Goal: Task Accomplishment & Management: Complete application form

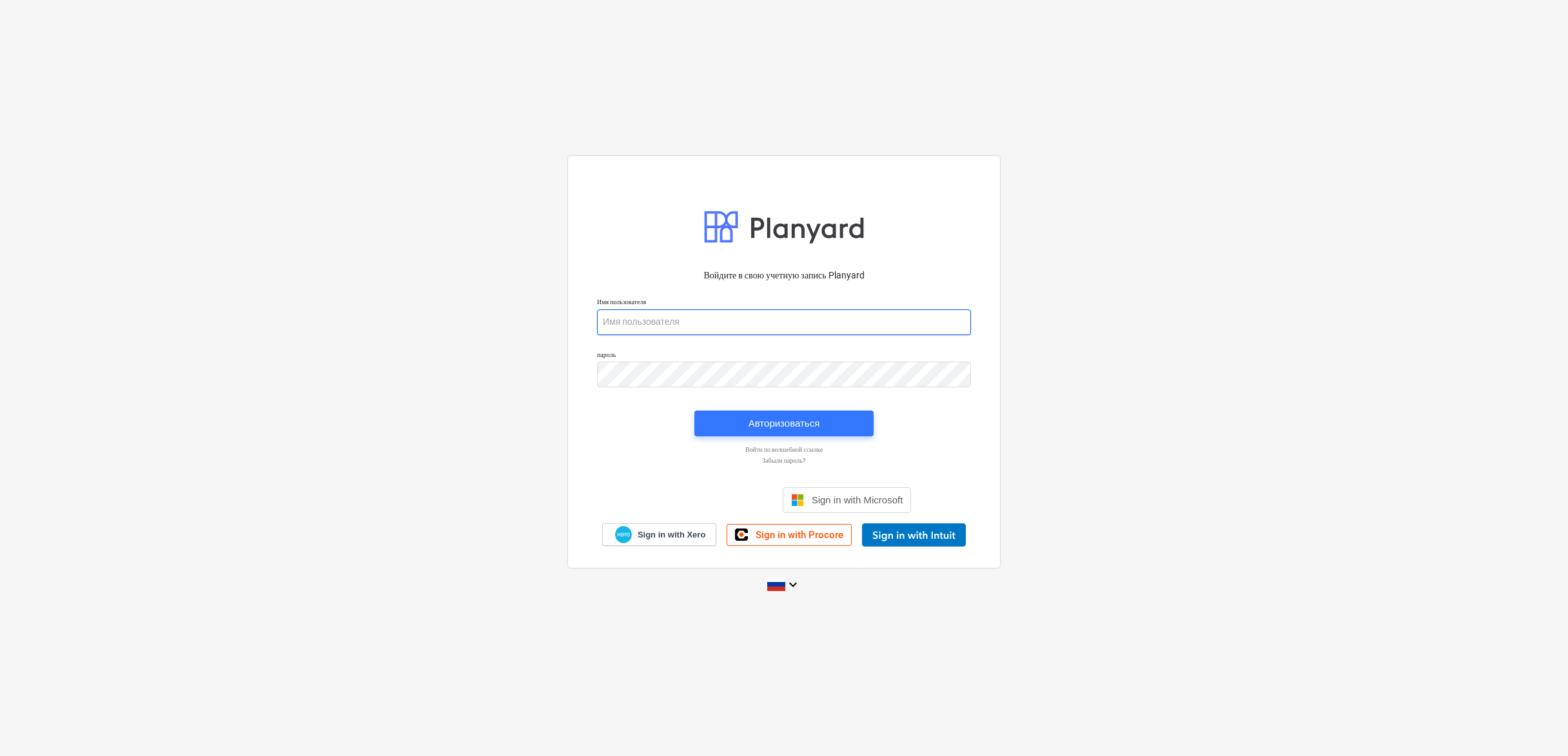
type input "[PERSON_NAME][EMAIL_ADDRESS][DOMAIN_NAME]"
click at [779, 428] on div "Авторизоваться" at bounding box center [784, 423] width 71 height 17
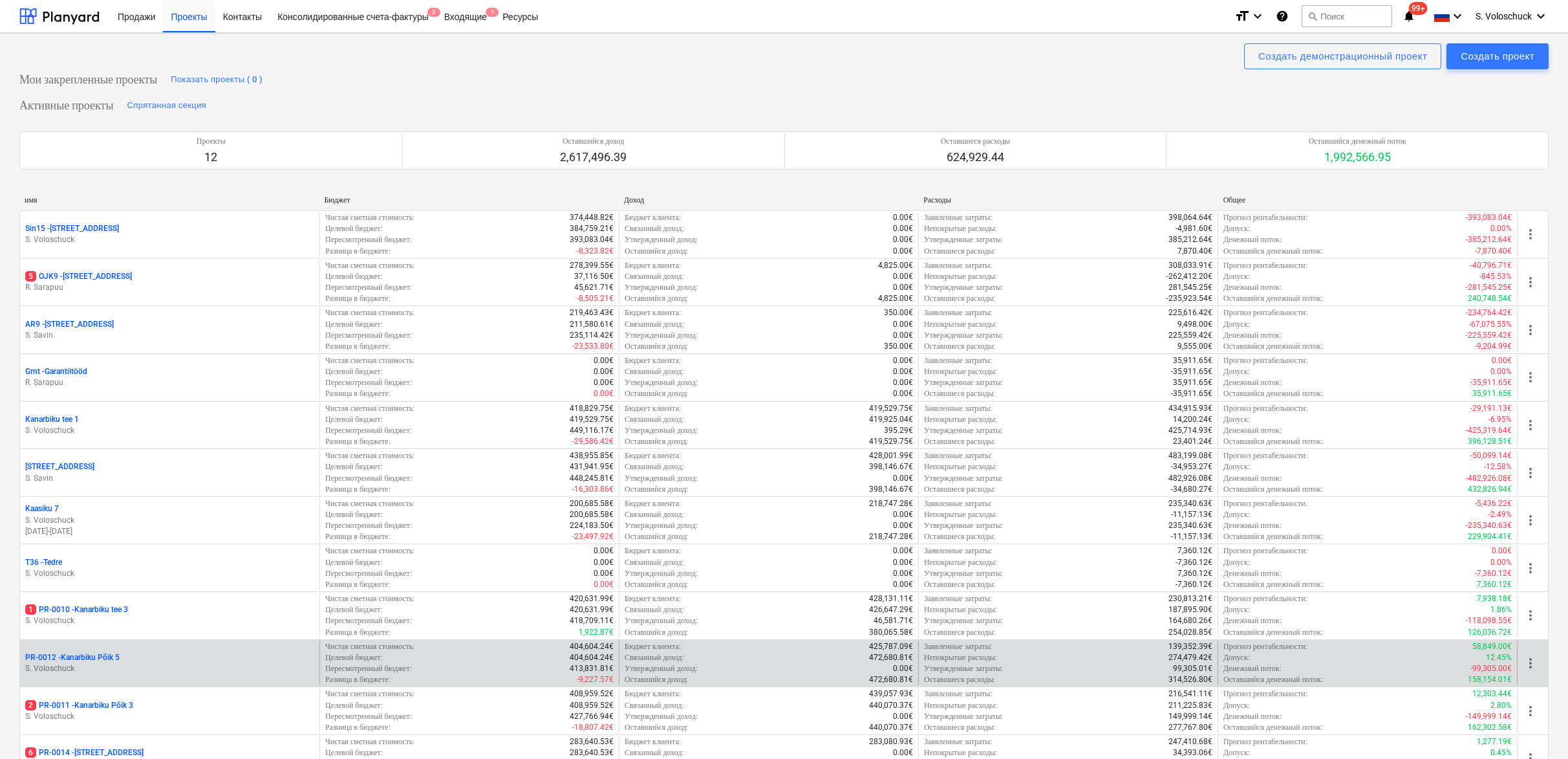
scroll to position [30, 0]
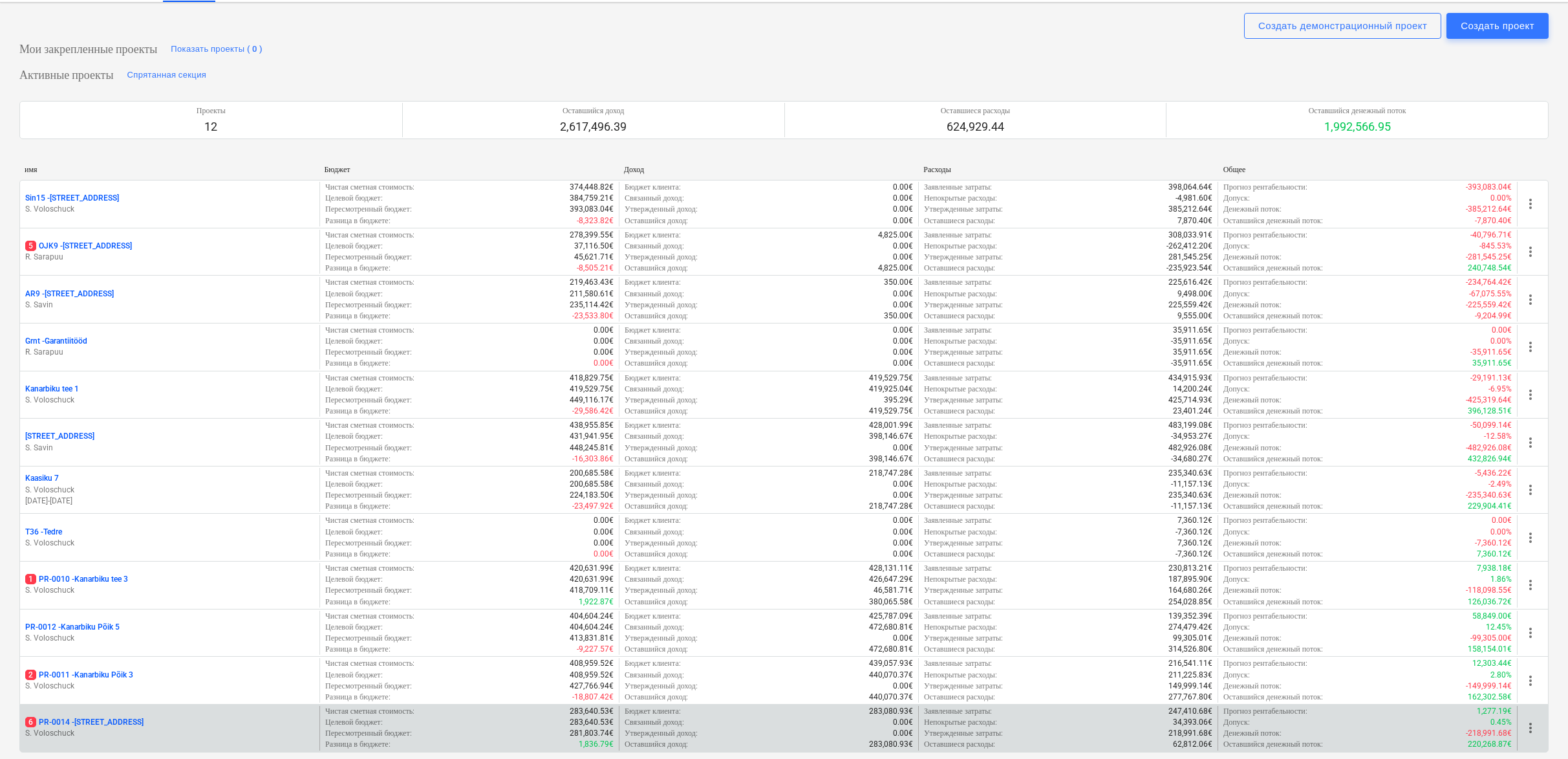
click at [147, 717] on div "6 PR-0014 - Luige tee 29" at bounding box center [170, 722] width 289 height 11
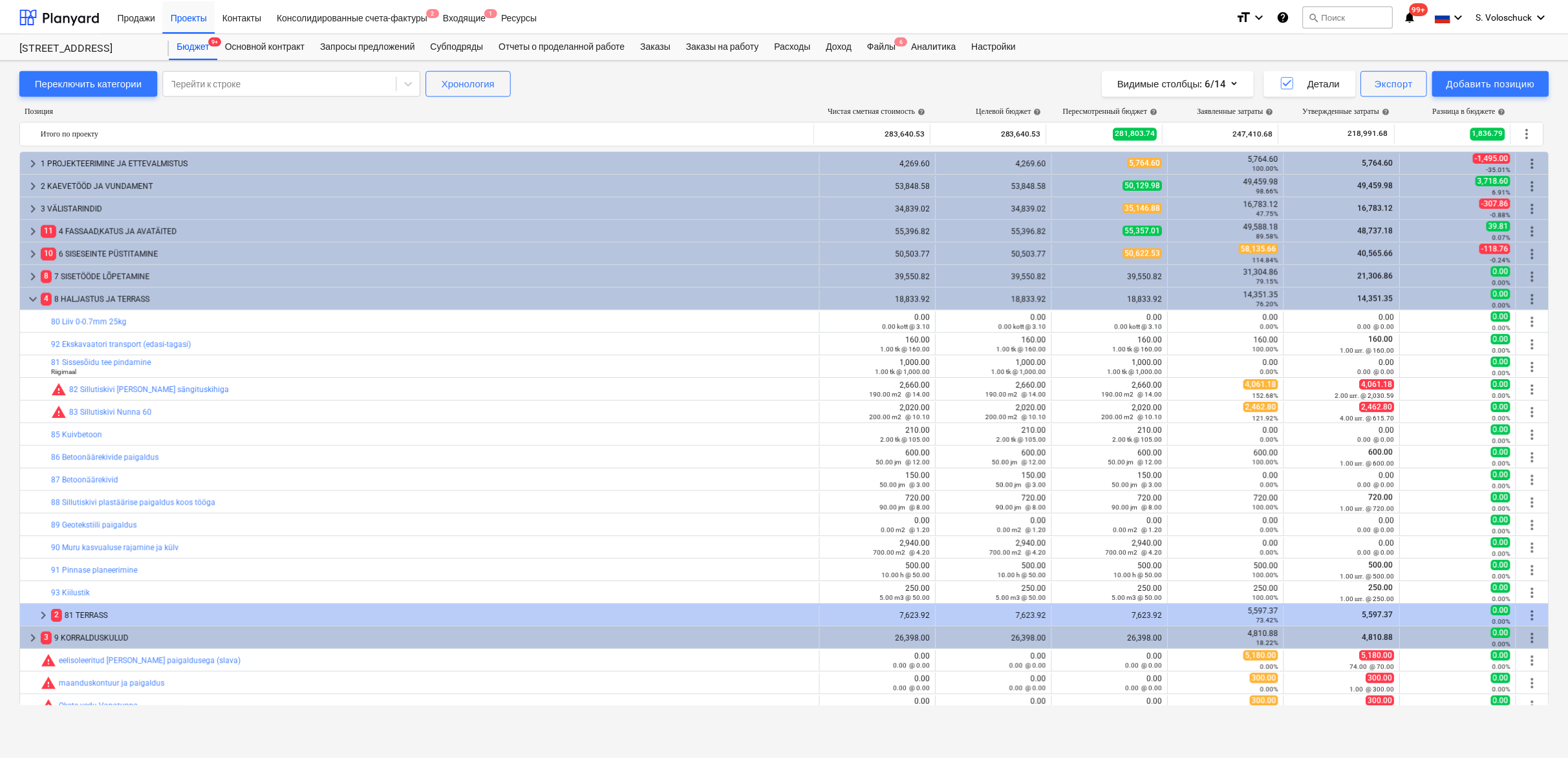
scroll to position [215, 0]
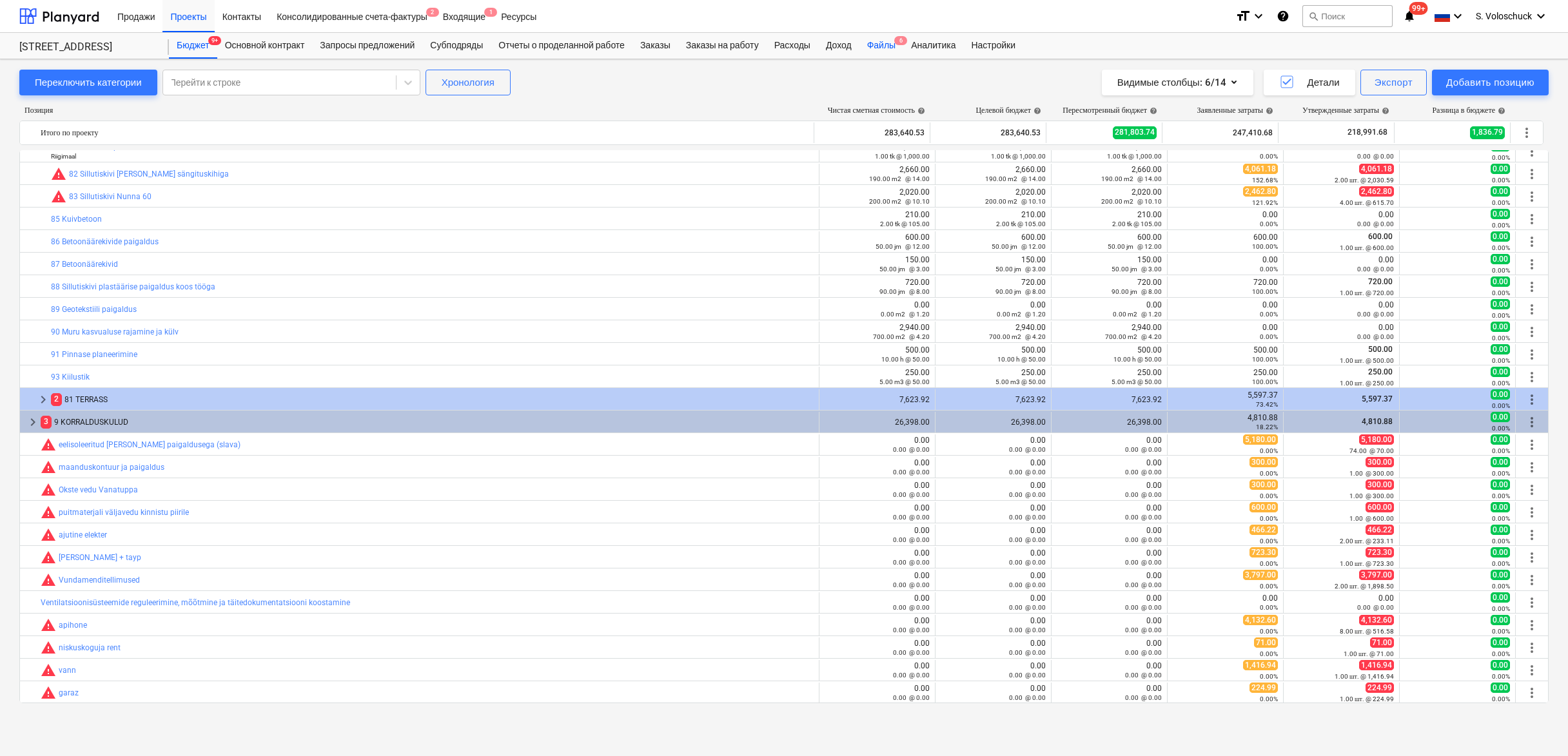
click at [903, 46] on div "Файлы 6" at bounding box center [881, 45] width 44 height 26
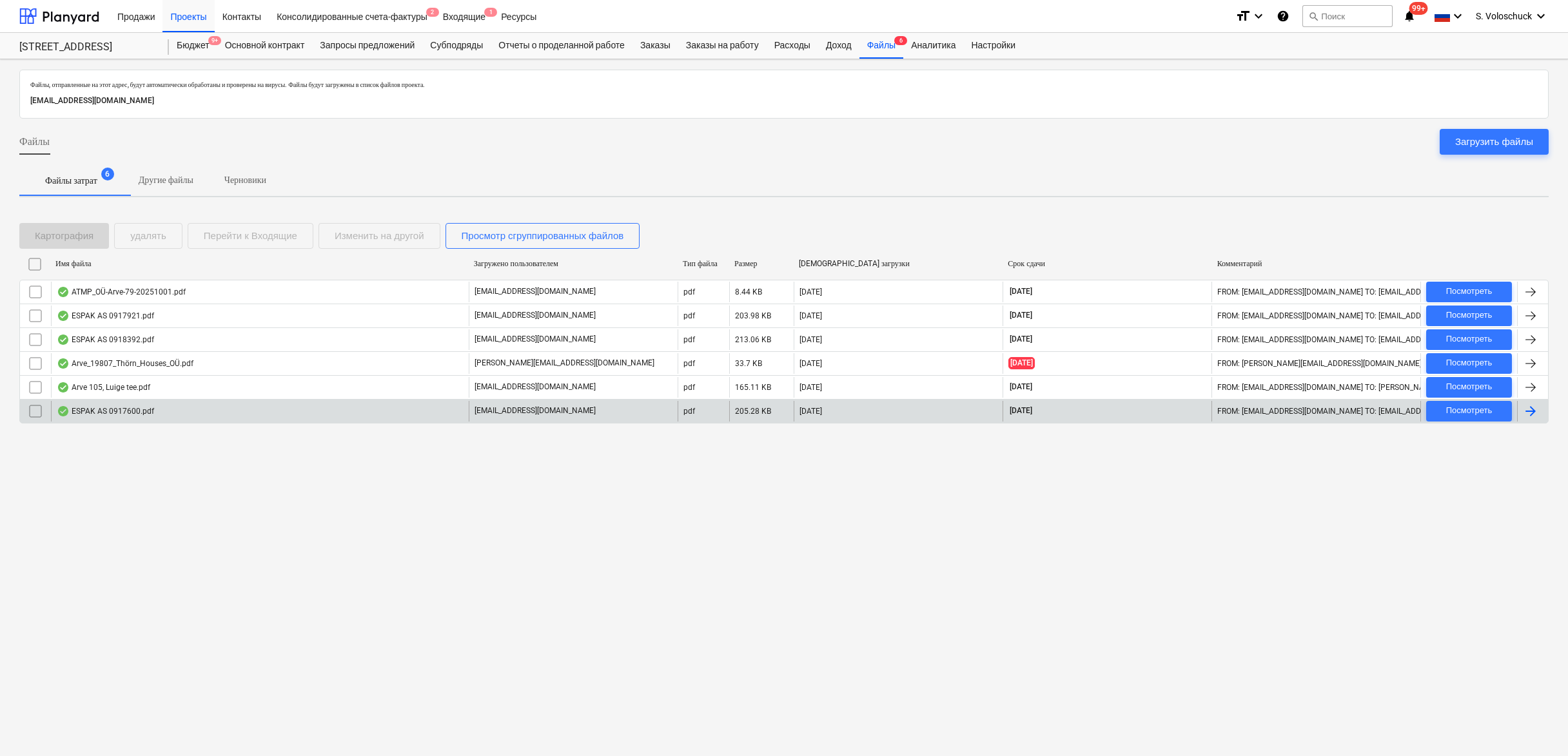
click at [522, 410] on p "[EMAIL_ADDRESS][DOMAIN_NAME]" at bounding box center [535, 411] width 122 height 11
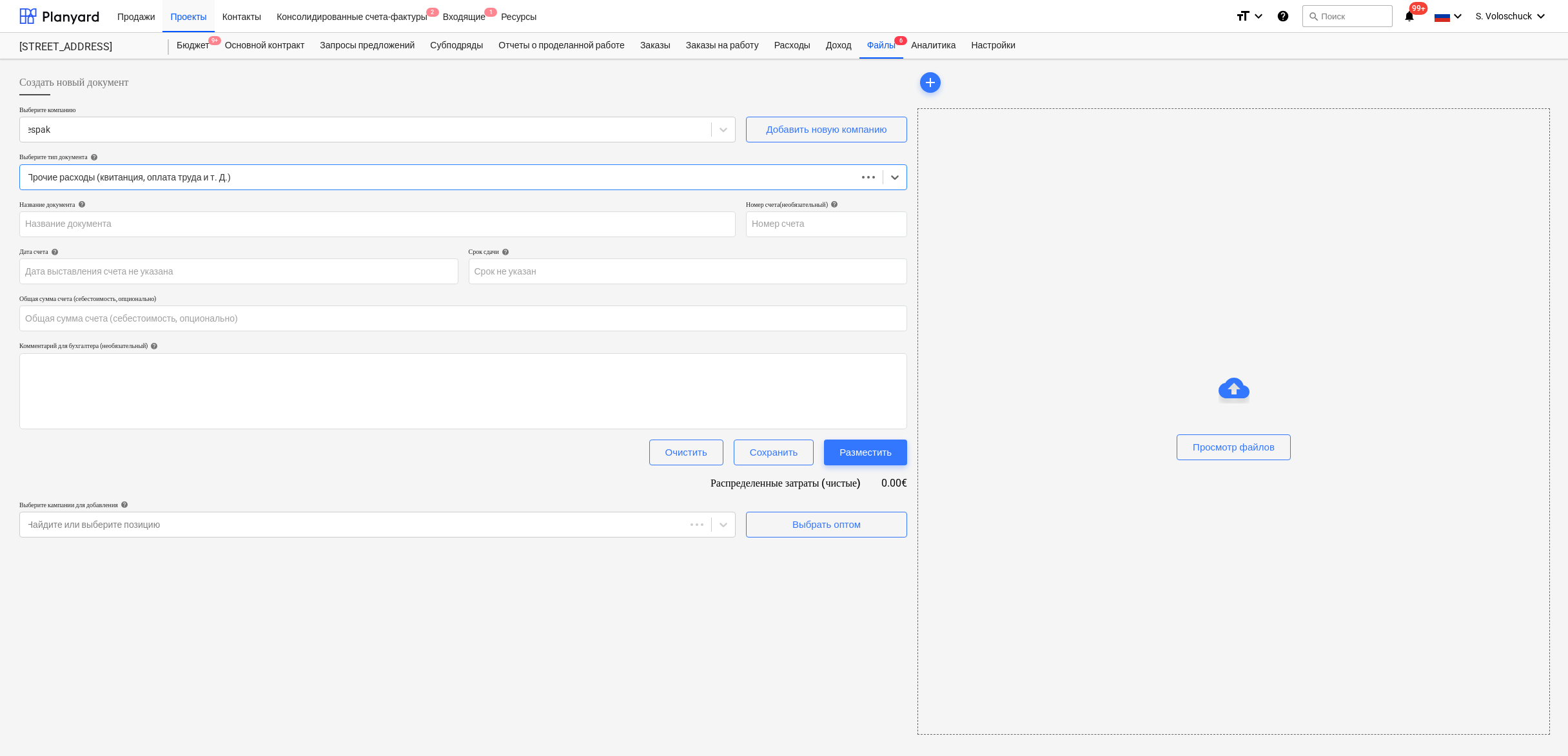
type input "0.00"
type input "0917600"
type input "[DATE]"
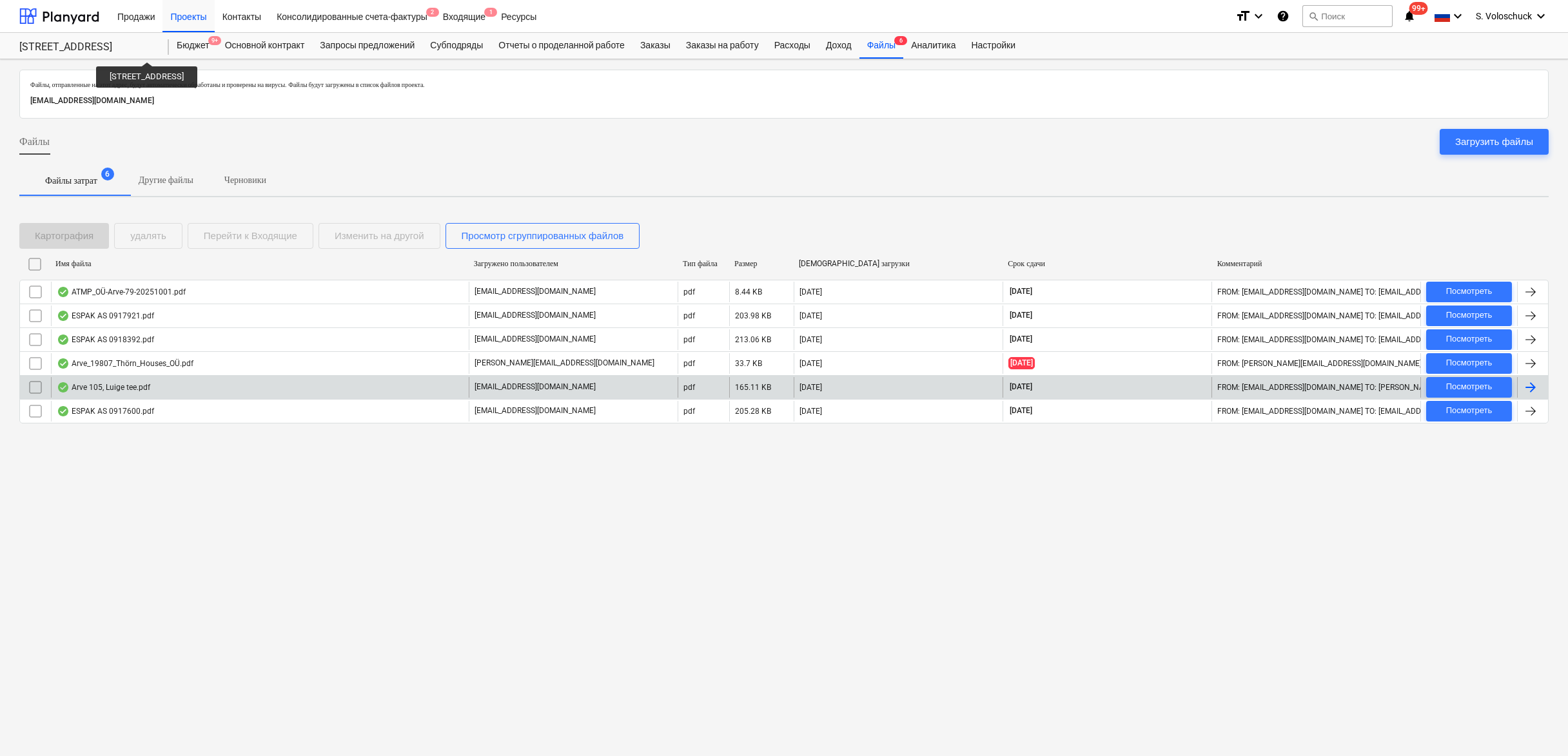
click at [515, 389] on p "[EMAIL_ADDRESS][DOMAIN_NAME]" at bounding box center [535, 386] width 122 height 11
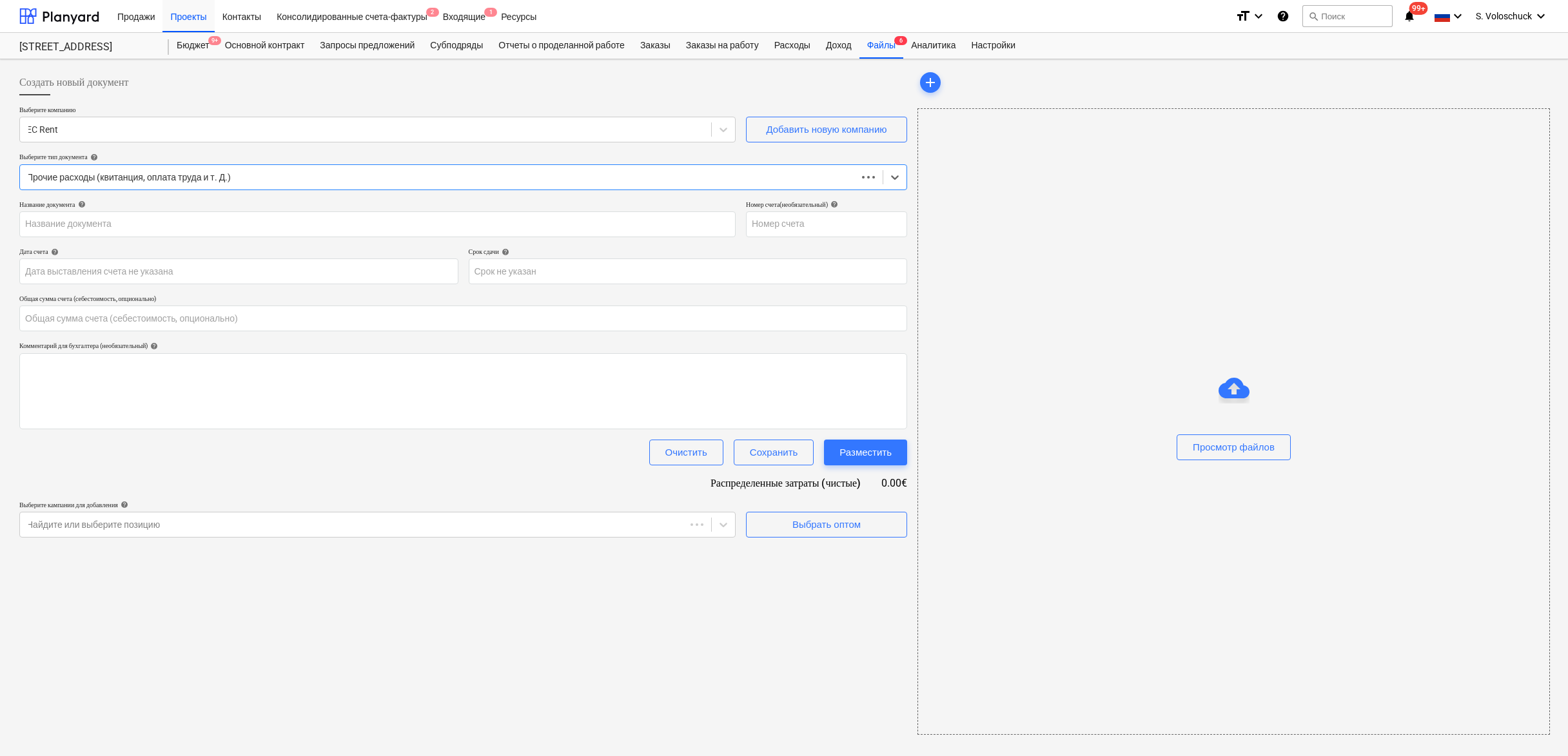
type input "0.00"
type input "105"
type input "[DATE]"
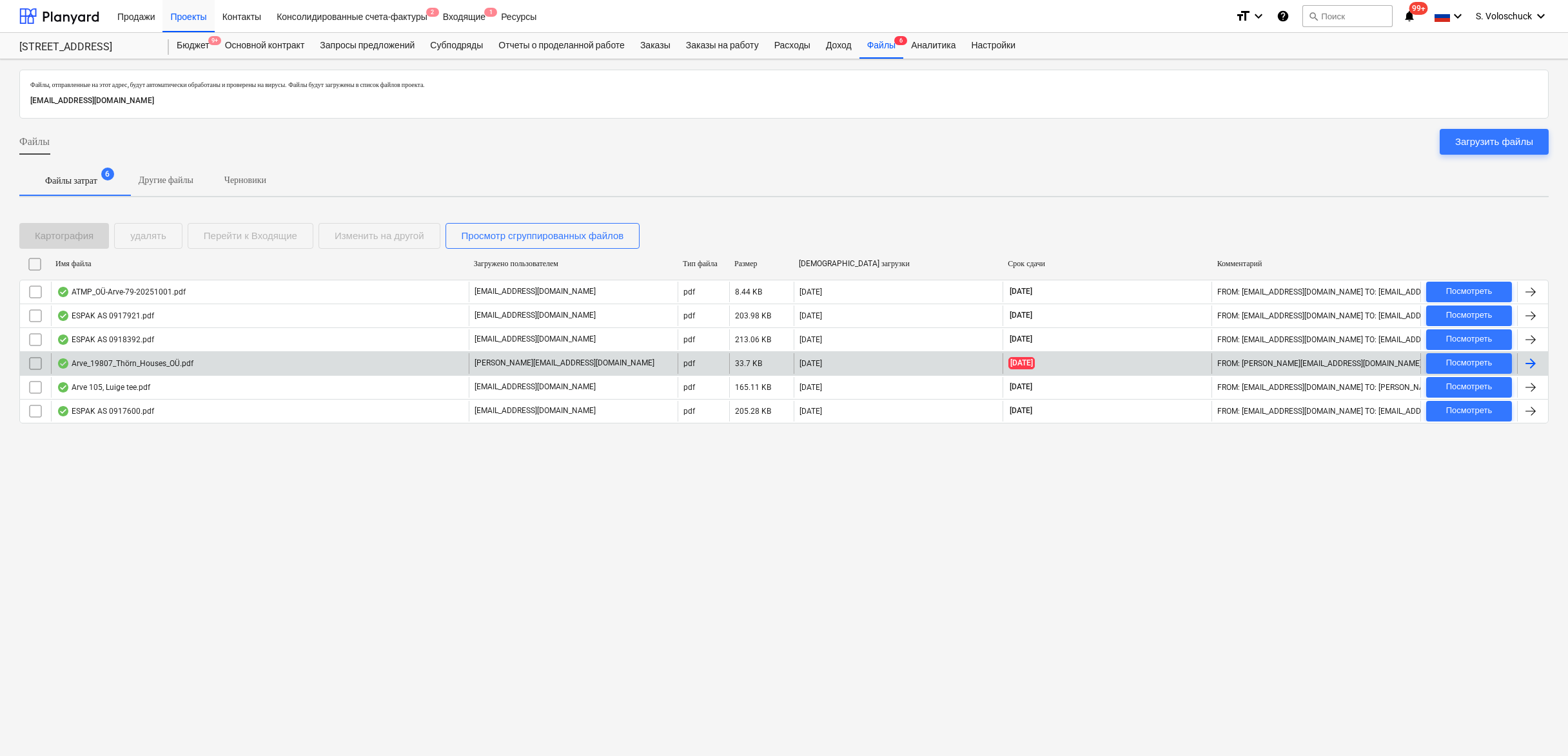
click at [221, 367] on div "Arve_19807_Thörn_Houses_OÜ.pdf" at bounding box center [260, 363] width 418 height 21
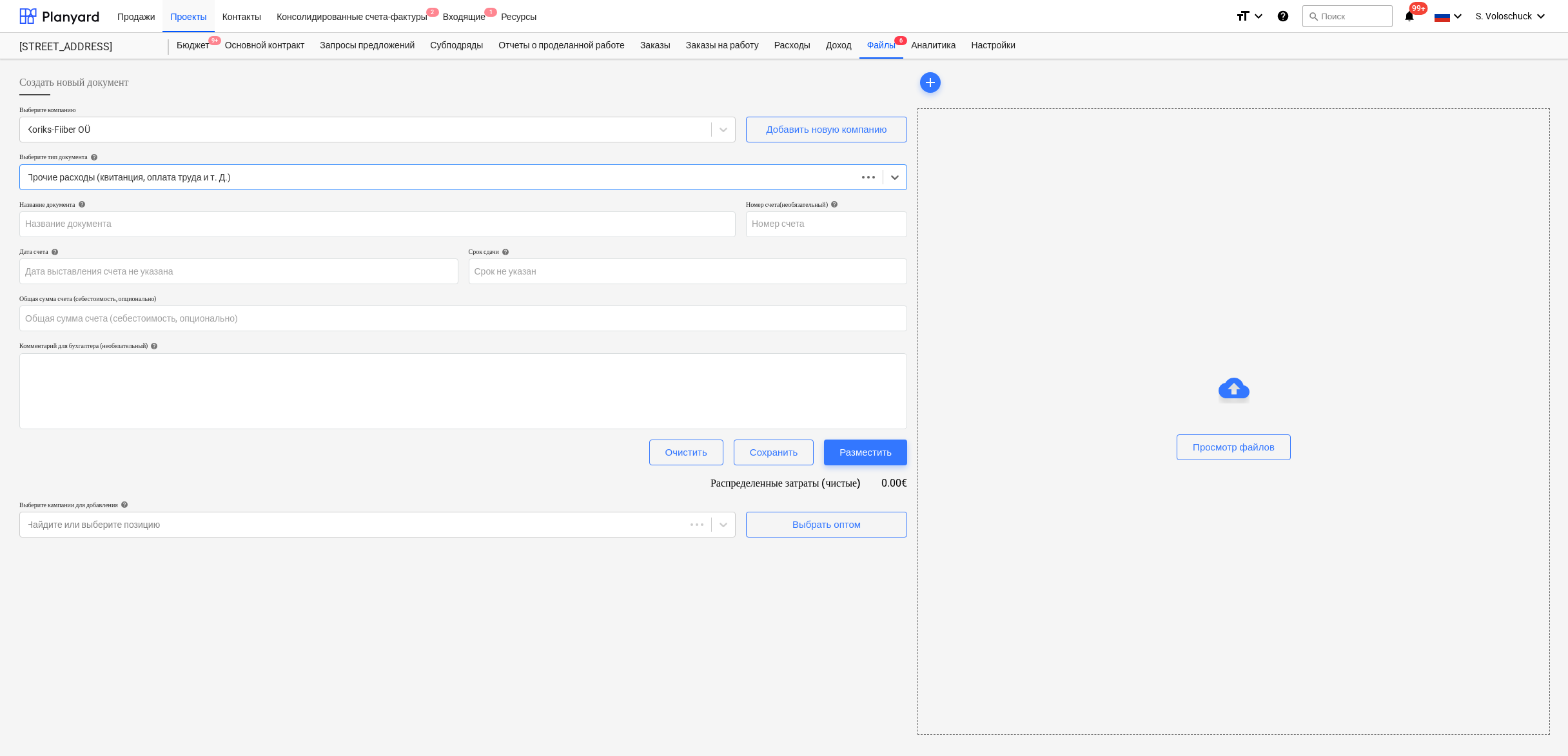
type input "0.00"
type input "19807"
type input "[DATE]"
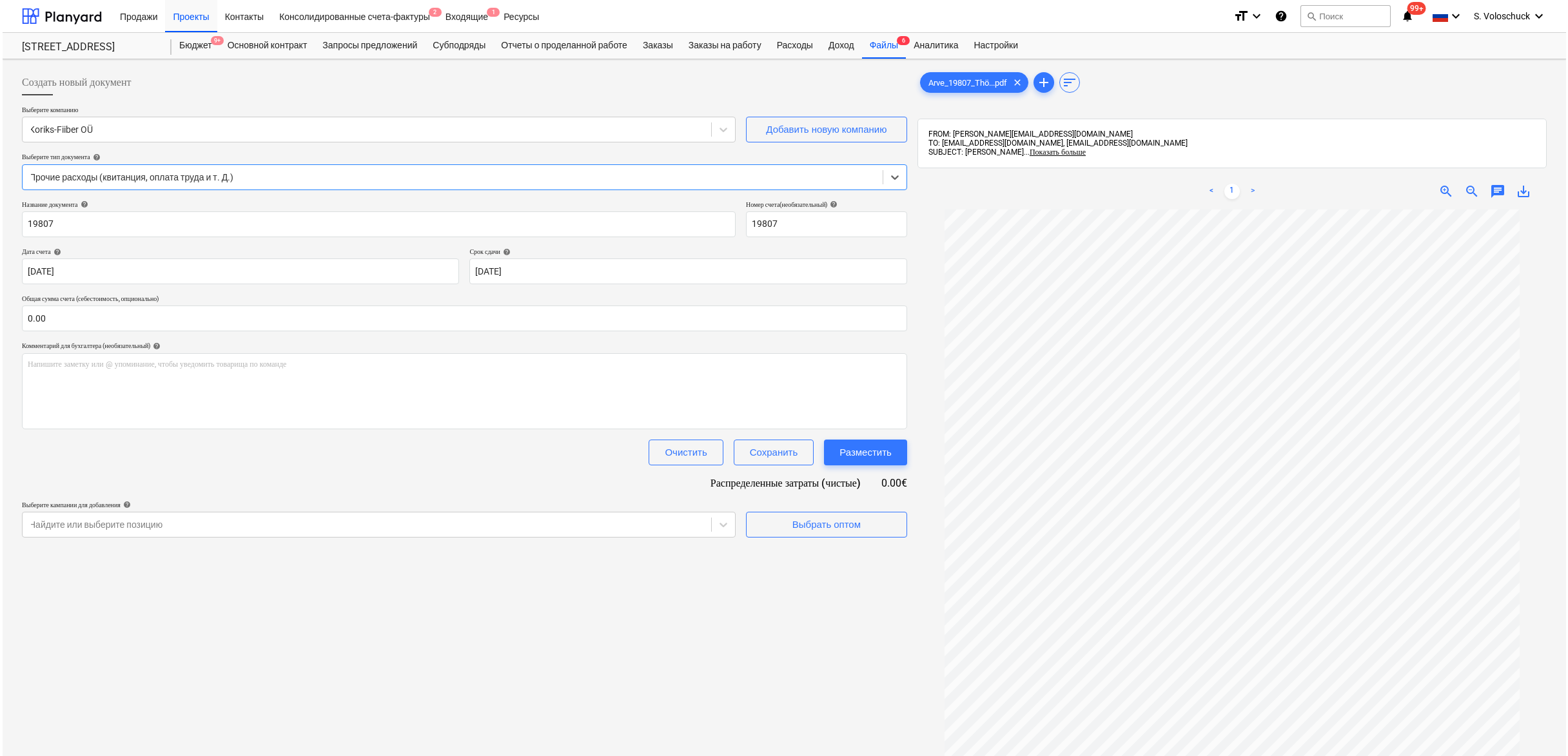
scroll to position [96, 0]
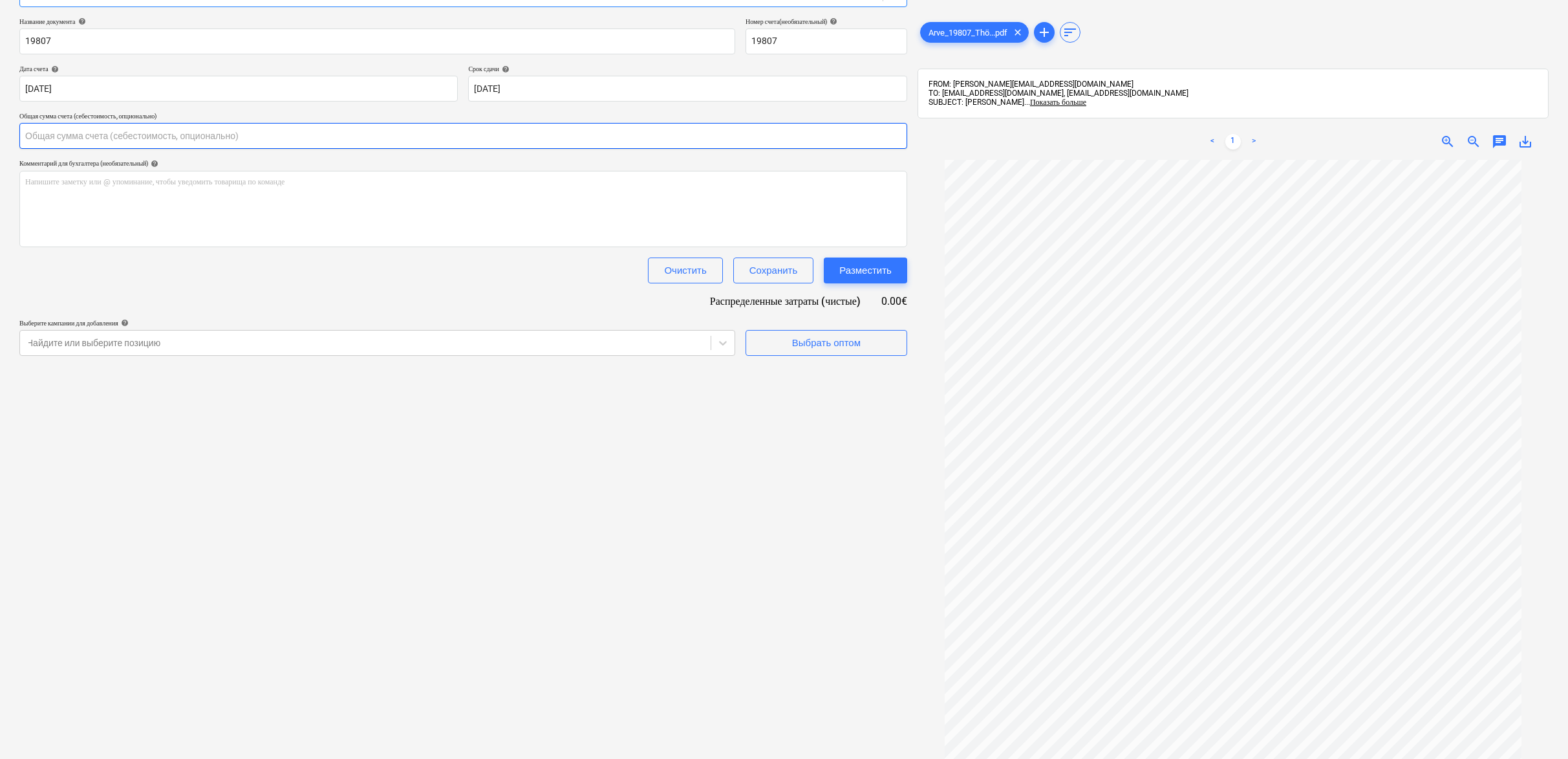
click at [123, 133] on input "text" at bounding box center [464, 135] width 888 height 26
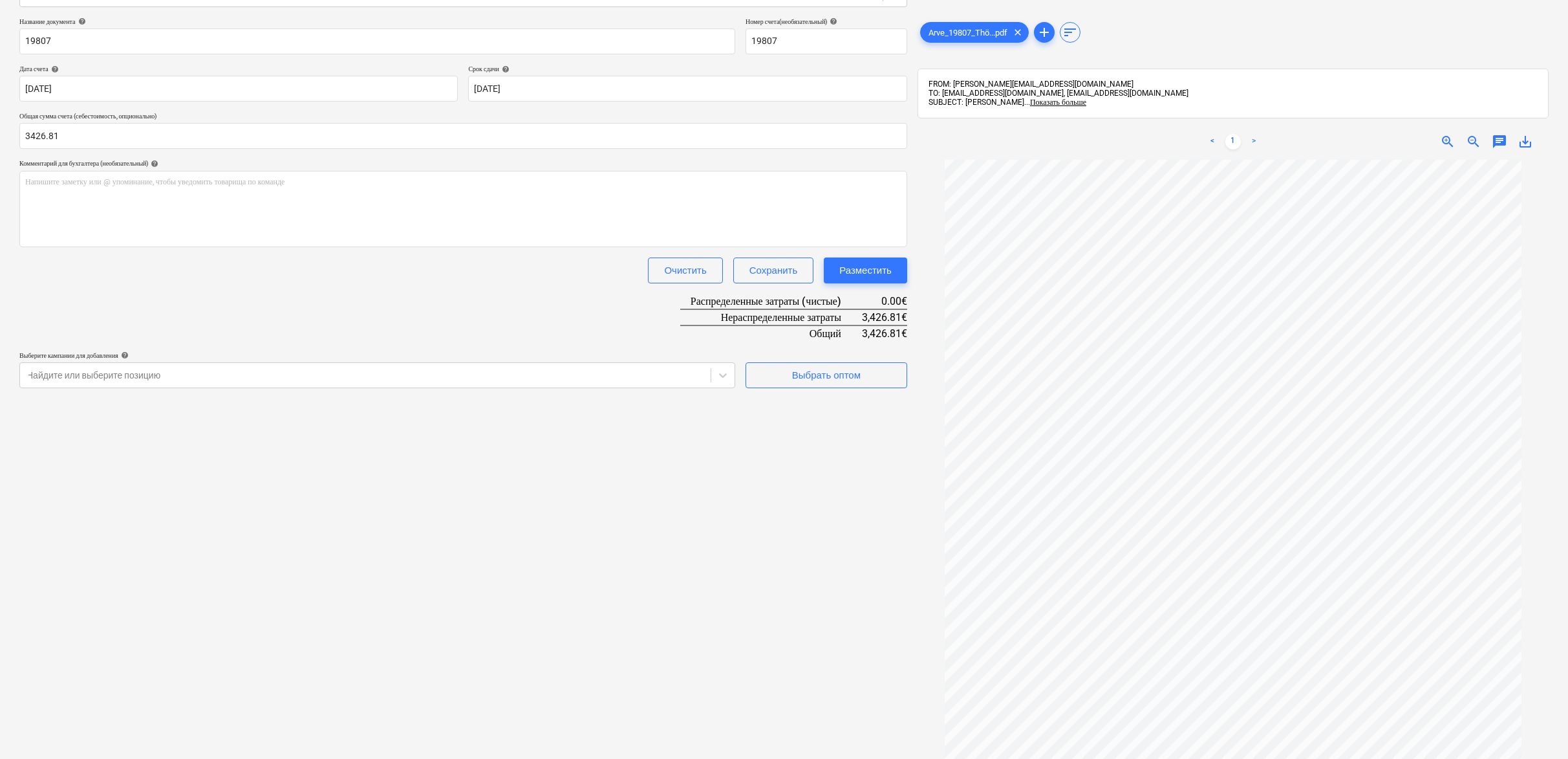
type input "3,426.81"
click at [806, 583] on div "Создать новый документ Выберите компанию Koriks-Fiiber OÜ Добавить новую компан…" at bounding box center [464, 317] width 898 height 873
click at [836, 379] on div "Выбрать оптом" at bounding box center [826, 375] width 68 height 17
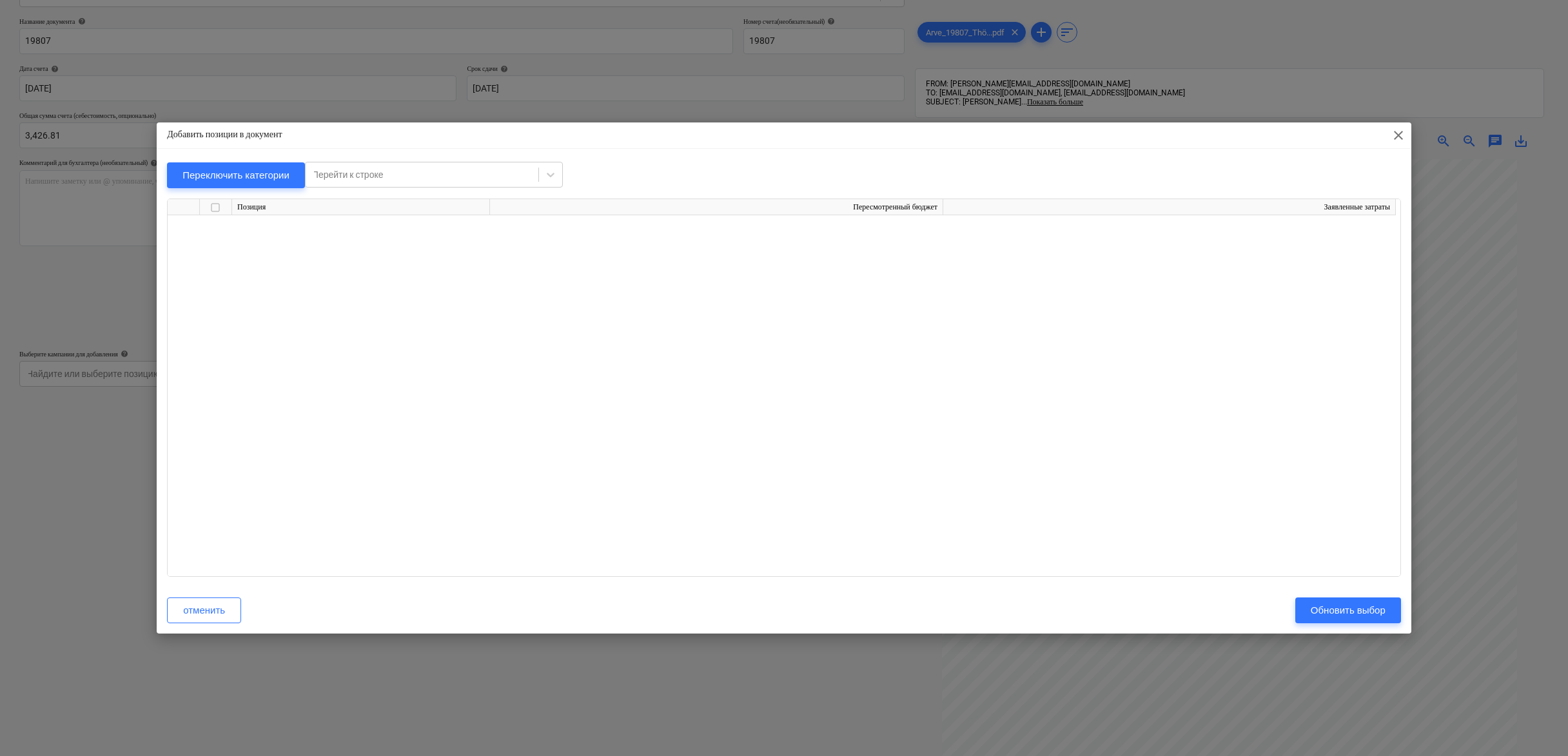
scroll to position [9546, 0]
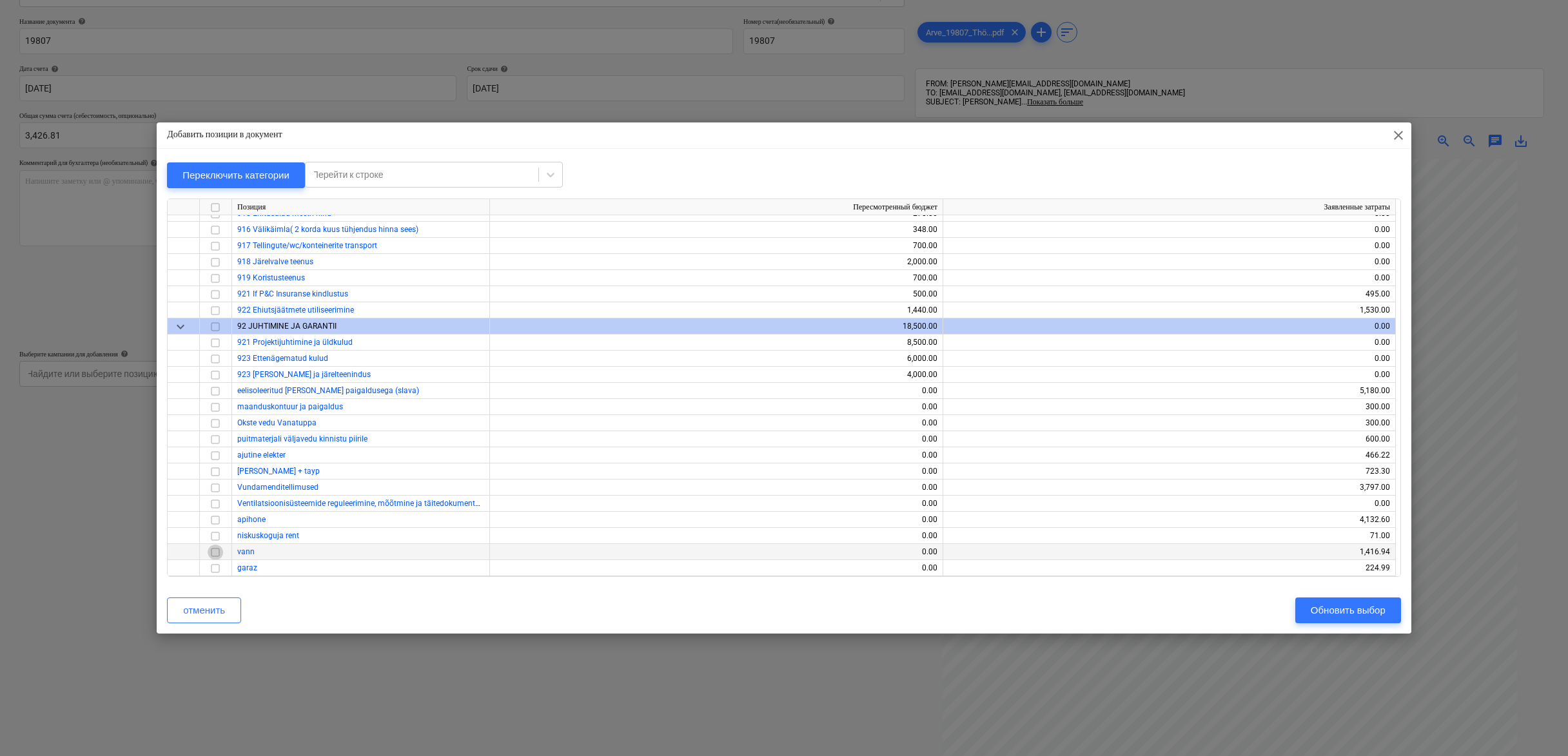
click at [219, 553] on input "checkbox" at bounding box center [215, 552] width 15 height 15
click at [1359, 613] on div "Обновить выбор" at bounding box center [1347, 610] width 75 height 17
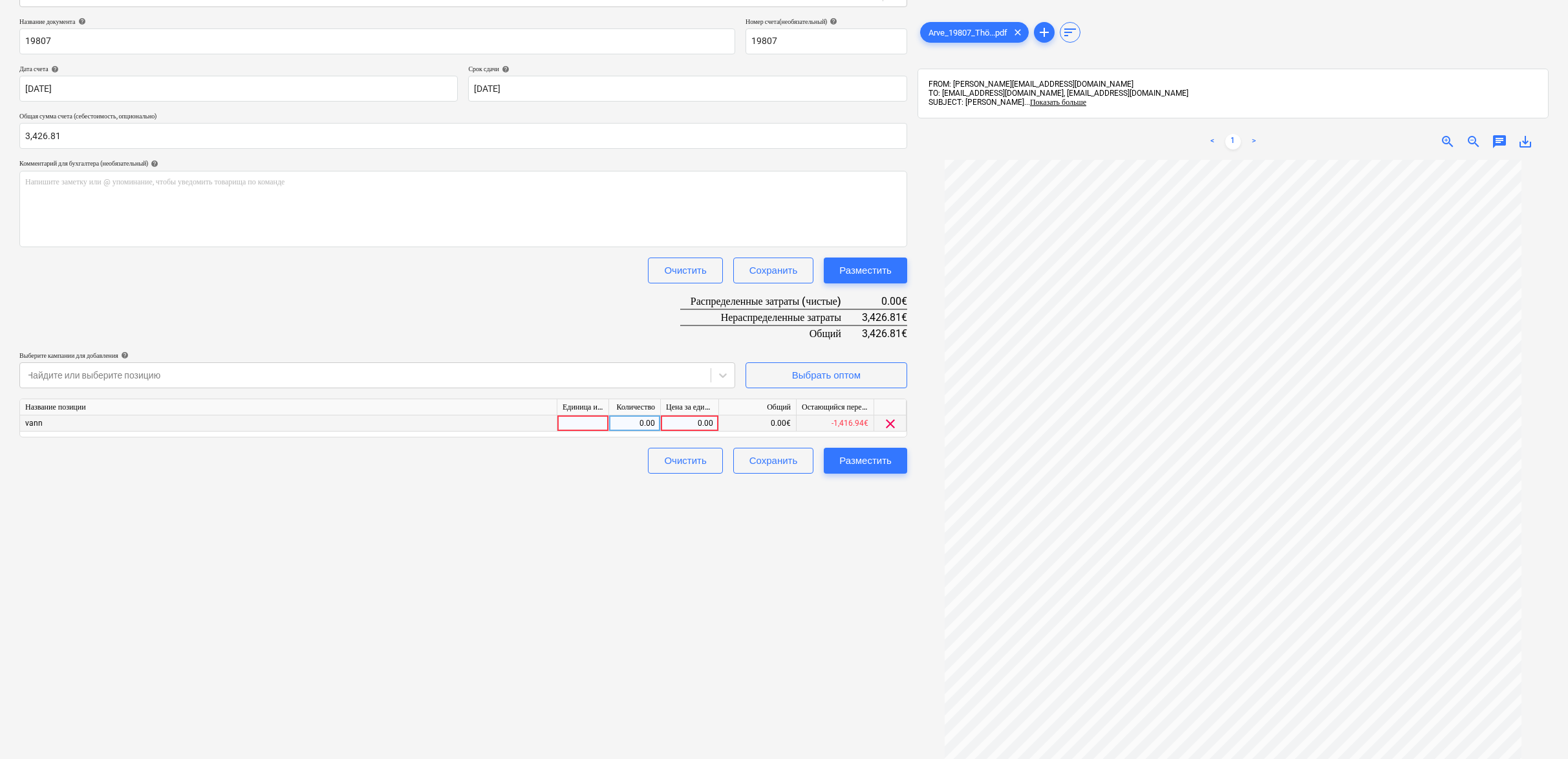
click at [680, 421] on div "0.00" at bounding box center [690, 423] width 47 height 16
type input "3426.81"
click at [761, 617] on div "Создать новый документ Выберите компанию Koriks-Fiiber OÜ Добавить новую компан…" at bounding box center [464, 317] width 898 height 873
click at [880, 459] on div "Разместить" at bounding box center [866, 460] width 52 height 17
